Goal: Find specific page/section: Find specific page/section

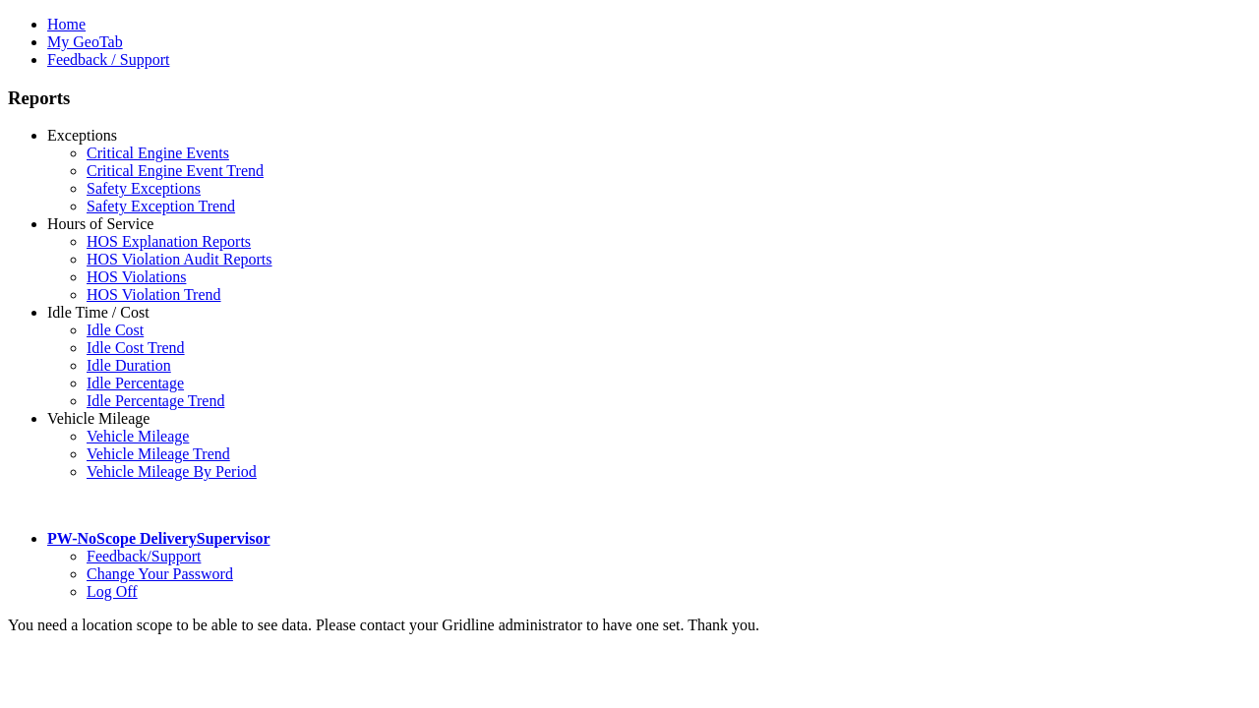
click at [113, 321] on link "Idle Time / Cost" at bounding box center [98, 312] width 102 height 17
click at [128, 392] on link "Idle Percentage Trend" at bounding box center [156, 400] width 138 height 17
select select "**********"
type input "**********"
